Goal: Use online tool/utility: Use online tool/utility

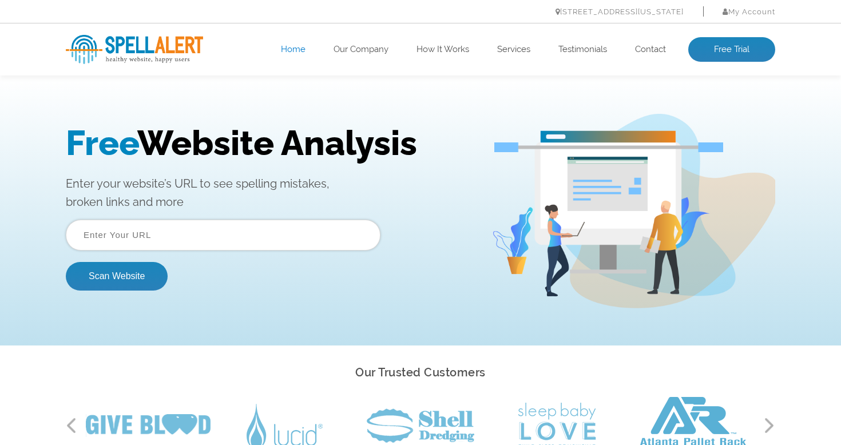
click at [148, 228] on input "text" at bounding box center [223, 235] width 315 height 31
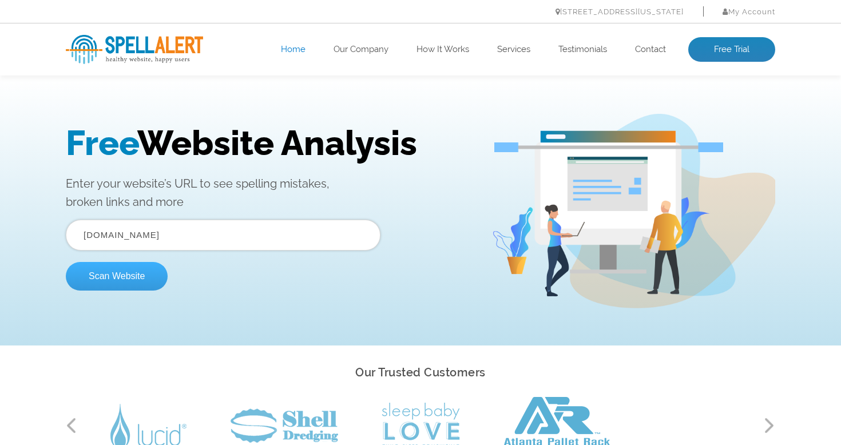
type input "www.packster.com"
click at [109, 275] on button "Scan Website" at bounding box center [117, 276] width 102 height 29
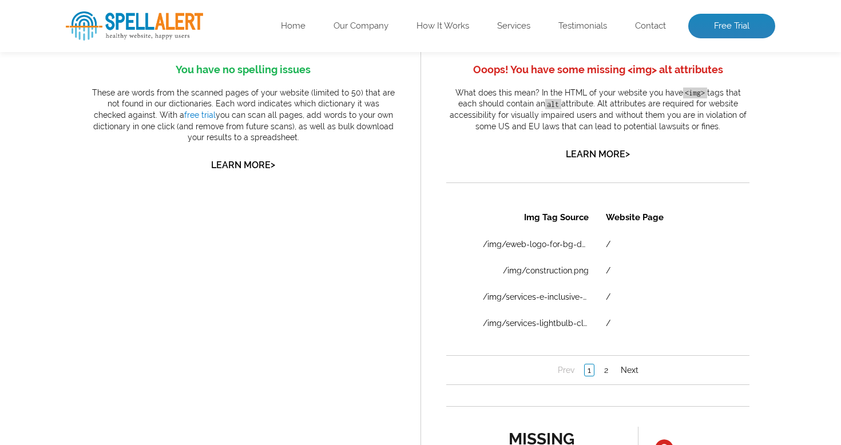
scroll to position [679, 0]
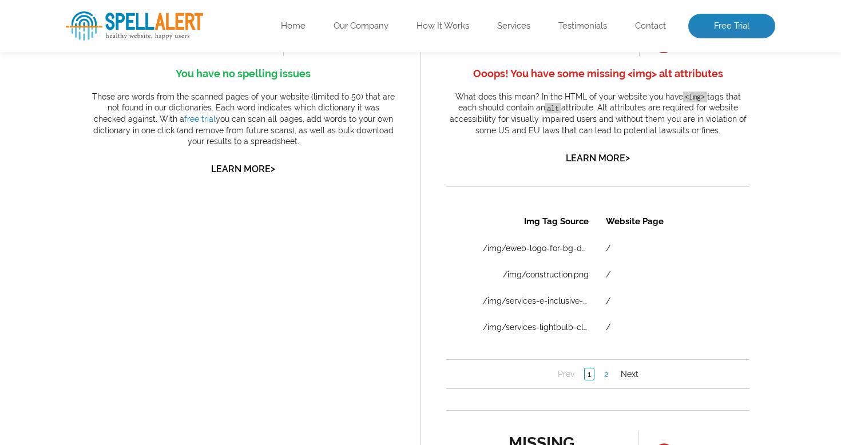
click at [601, 372] on link "2" at bounding box center [606, 373] width 10 height 11
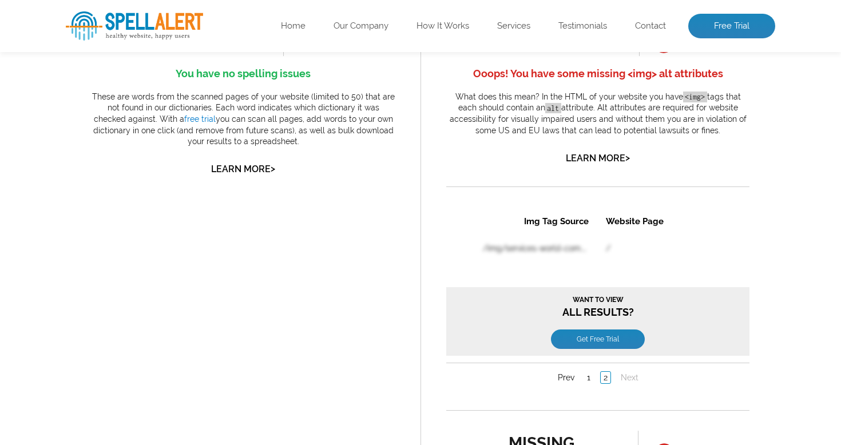
scroll to position [0, 0]
click at [587, 374] on link "1" at bounding box center [588, 376] width 9 height 11
